Goal: Task Accomplishment & Management: Complete application form

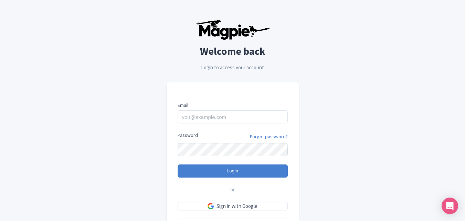
scroll to position [34, 0]
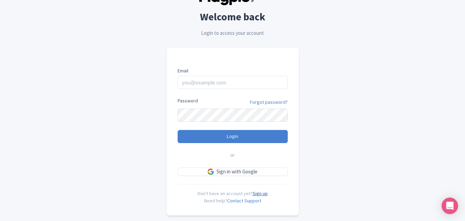
click at [263, 194] on link "Sign up" at bounding box center [260, 193] width 15 height 6
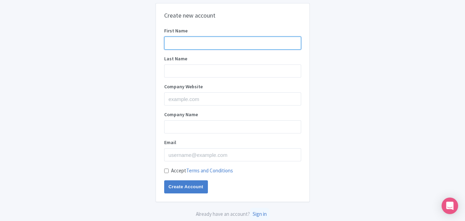
click at [214, 42] on input "First Name" at bounding box center [232, 43] width 137 height 13
type input "JCSoftware"
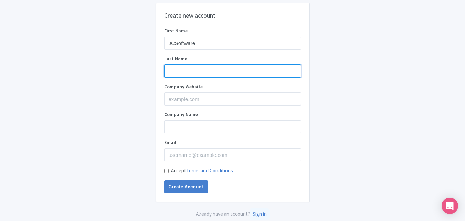
type input "Solution"
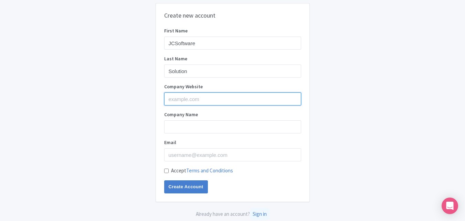
type input "JC Software Solution"
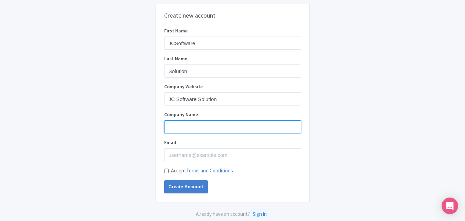
type input "JC Software Solution"
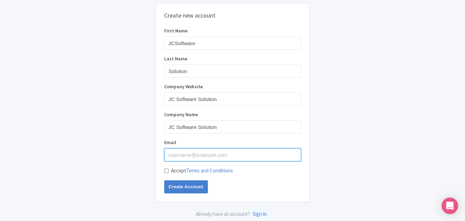
type input "solutionjcsoftware@gmail.com"
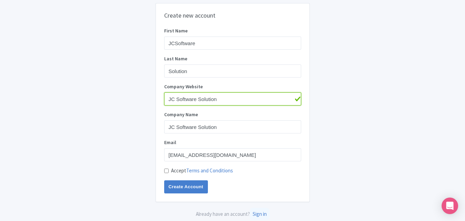
click at [217, 99] on input "JC Software Solution" at bounding box center [232, 98] width 137 height 13
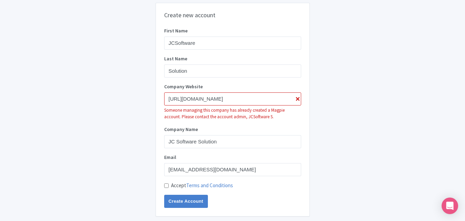
click at [296, 83] on label "Company Website" at bounding box center [232, 86] width 137 height 7
click at [296, 92] on input "https://jcsoftwaresolution.com/" at bounding box center [232, 98] width 137 height 13
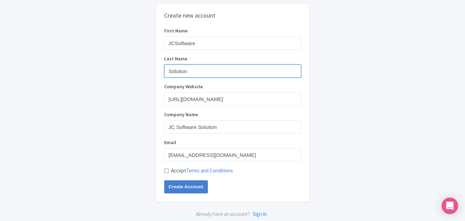
click at [295, 76] on input "Solution" at bounding box center [232, 70] width 137 height 13
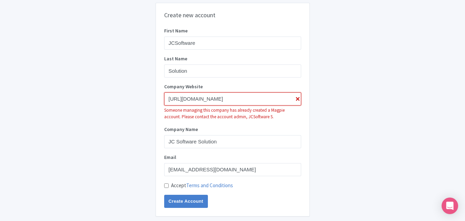
click at [183, 101] on input "https://jcsoftwaresolution.com" at bounding box center [232, 98] width 137 height 13
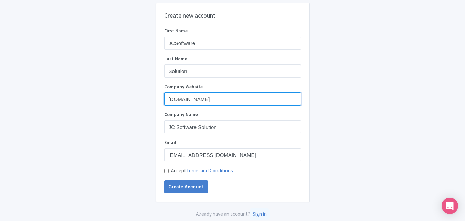
type input "jcsoftwaresolution.com"
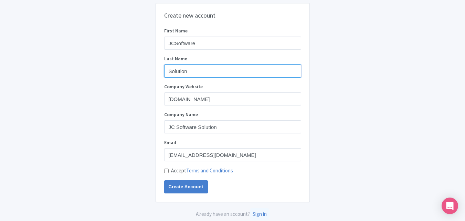
click at [245, 70] on input "Solution" at bounding box center [232, 70] width 137 height 13
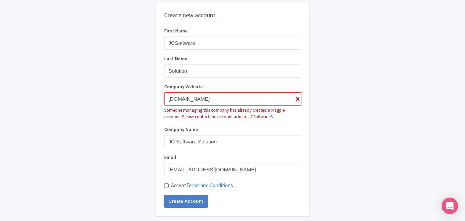
click at [276, 104] on input "jcsoftwaresolution.com" at bounding box center [232, 98] width 137 height 13
